Goal: Information Seeking & Learning: Learn about a topic

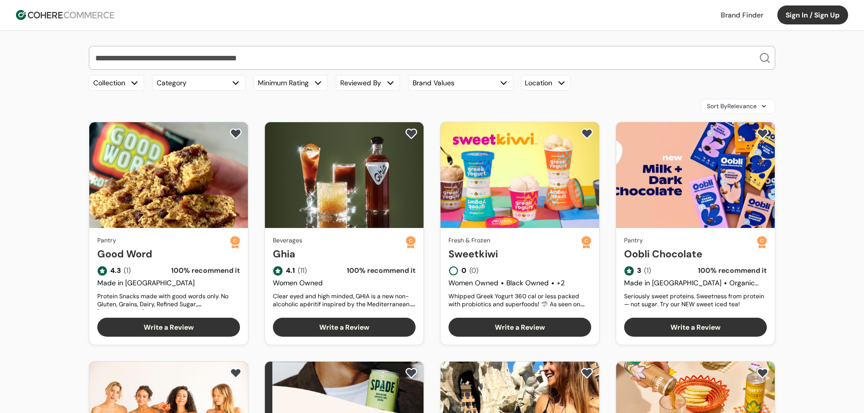
click at [80, 17] on img at bounding box center [65, 15] width 98 height 10
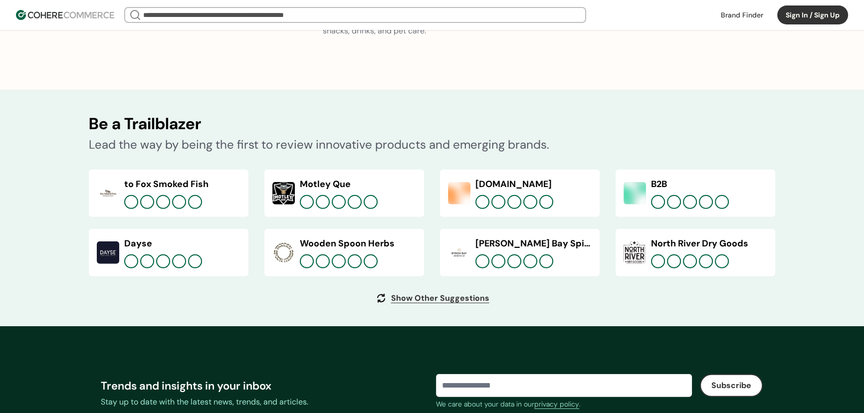
scroll to position [3791, 0]
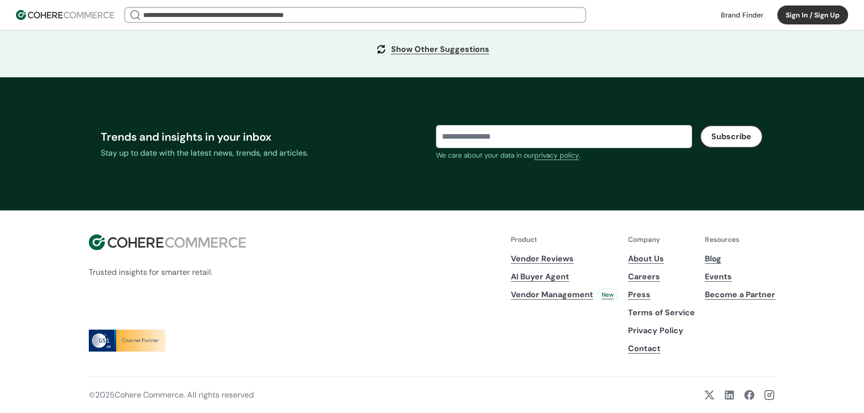
click at [716, 260] on link "Blog" at bounding box center [740, 259] width 70 height 12
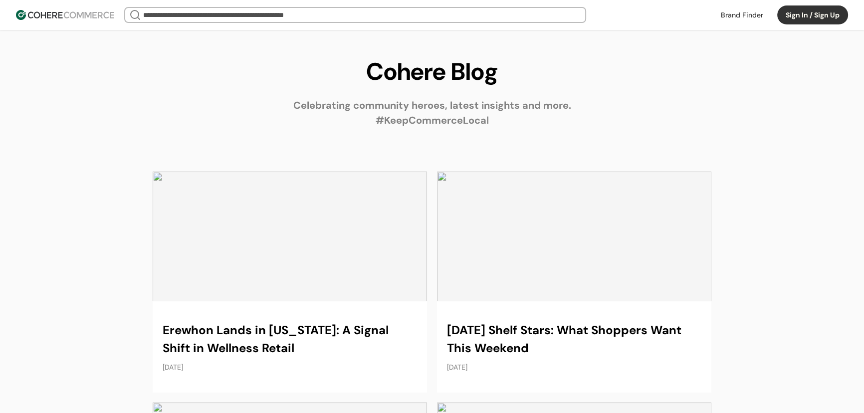
click at [324, 205] on link at bounding box center [290, 282] width 275 height 221
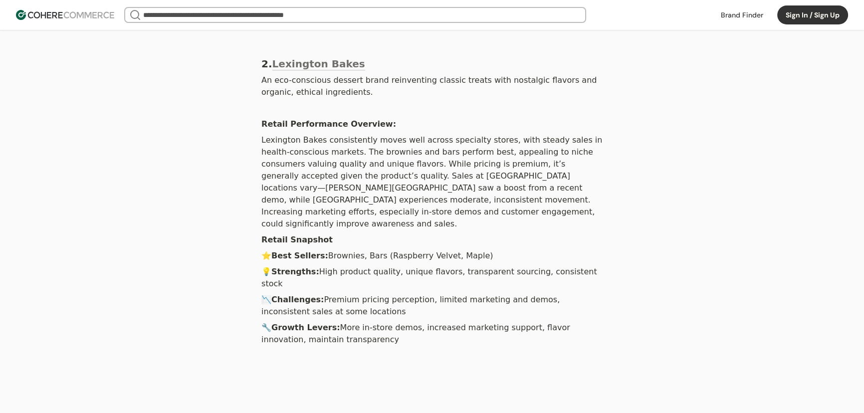
scroll to position [1663, 0]
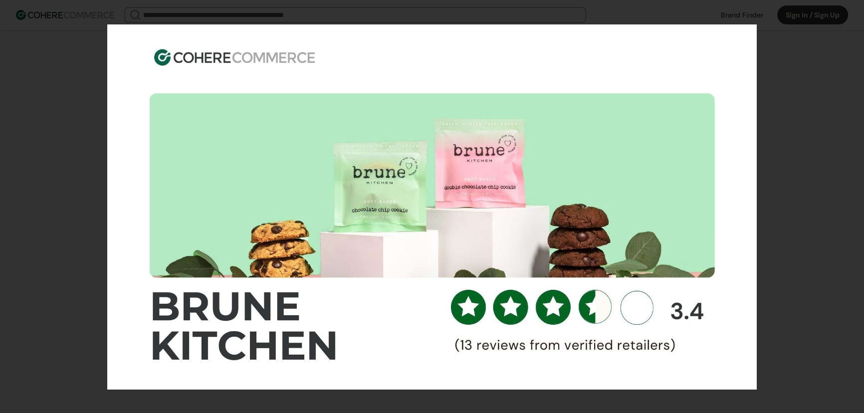
click at [783, 219] on div at bounding box center [432, 206] width 864 height 413
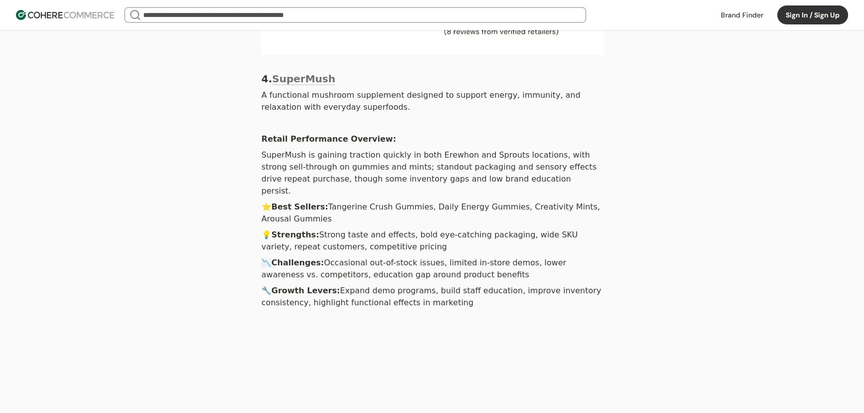
scroll to position [2600, 0]
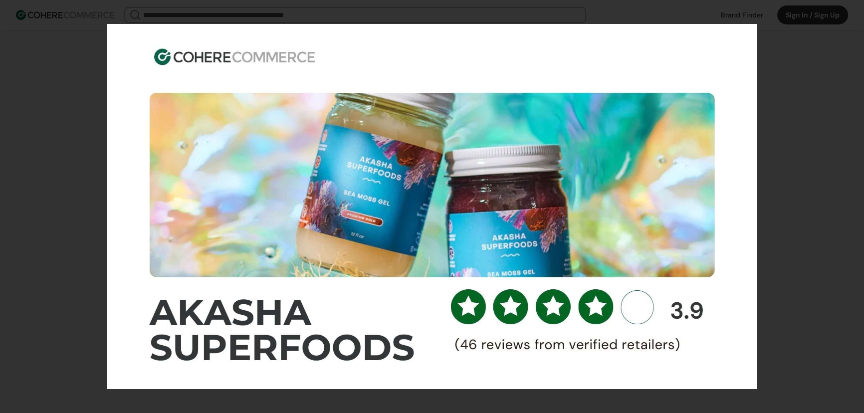
click at [824, 155] on div at bounding box center [432, 206] width 864 height 413
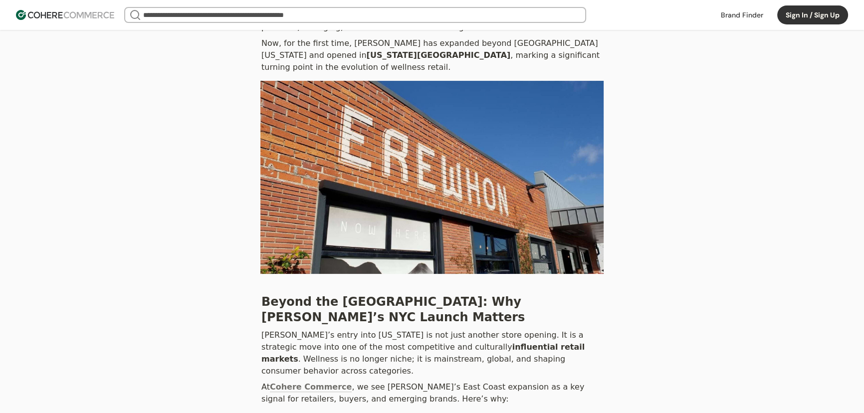
scroll to position [204, 0]
click at [479, 191] on img at bounding box center [432, 177] width 343 height 193
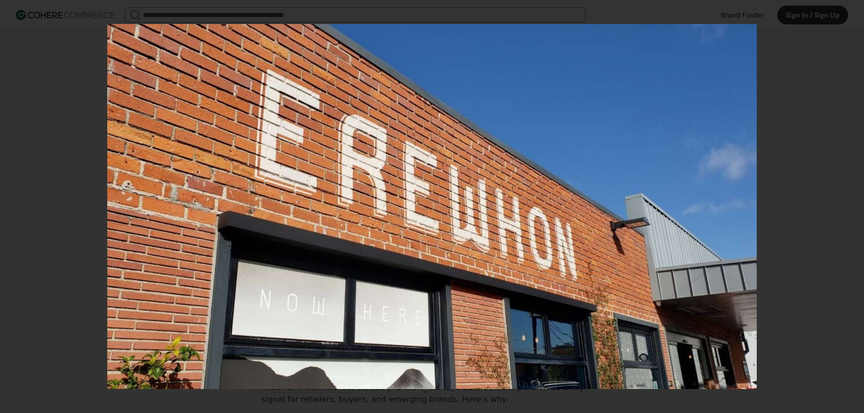
click at [779, 126] on div at bounding box center [432, 206] width 864 height 413
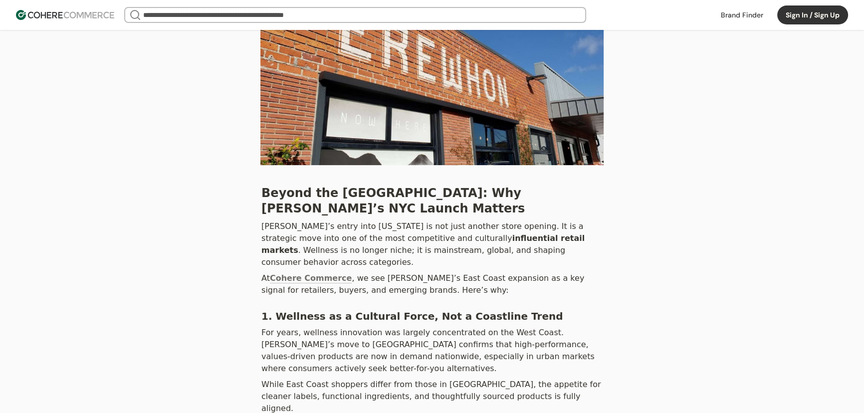
scroll to position [0, 0]
